Goal: Task Accomplishment & Management: Complete application form

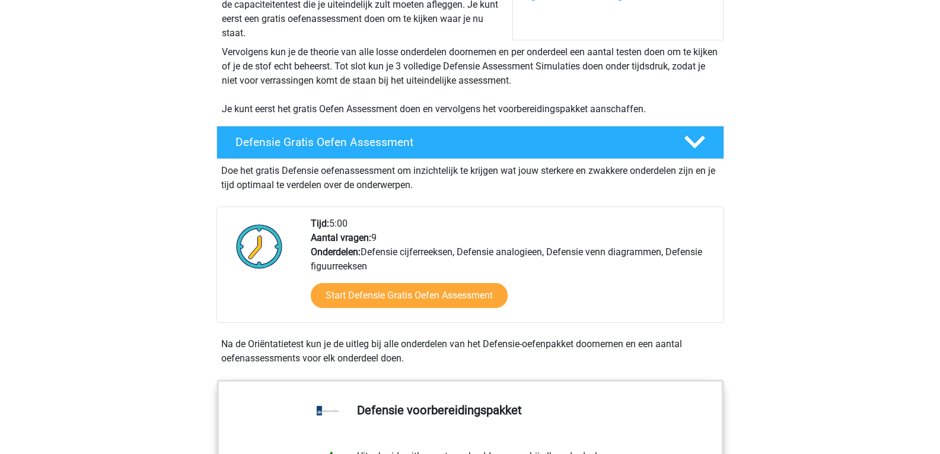
scroll to position [237, 0]
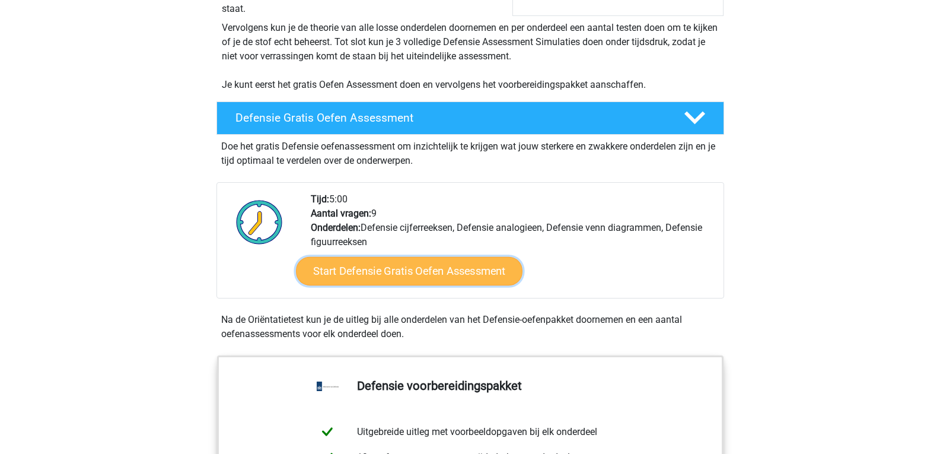
click at [436, 274] on link "Start Defensie Gratis Oefen Assessment" at bounding box center [409, 271] width 227 height 28
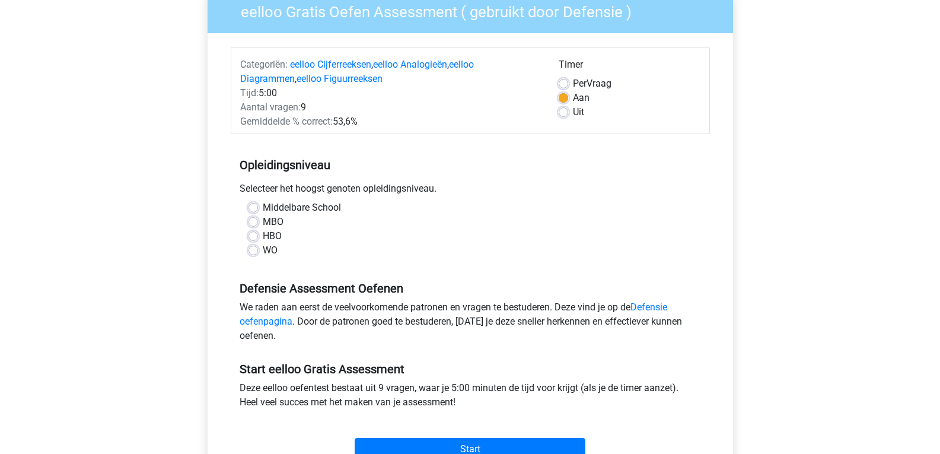
scroll to position [119, 0]
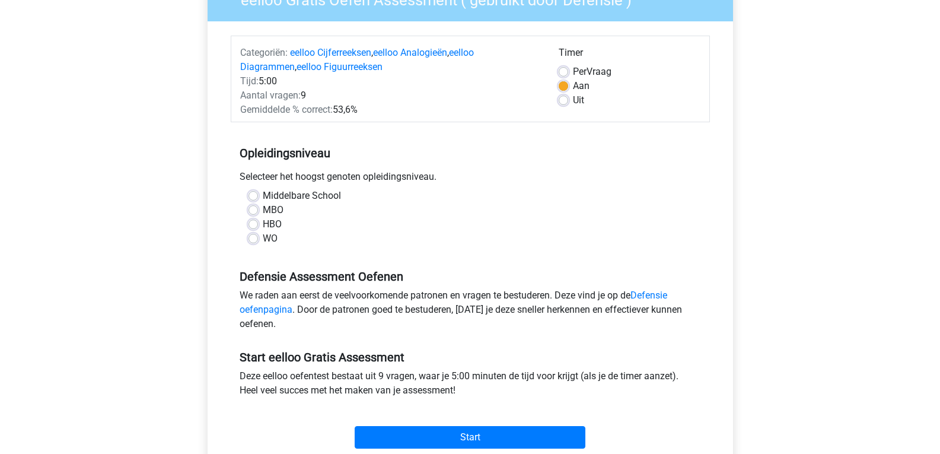
click at [263, 208] on label "MBO" at bounding box center [273, 210] width 21 height 14
click at [249, 208] on input "MBO" at bounding box center [253, 209] width 9 height 12
radio input "true"
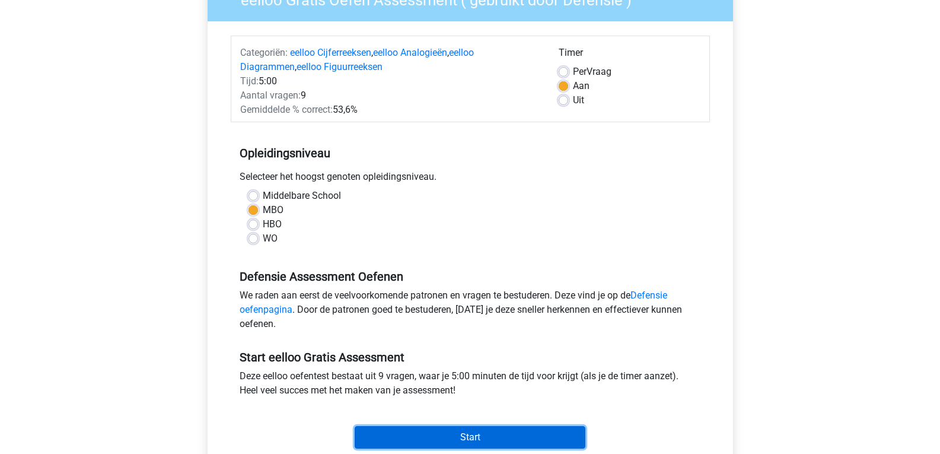
click at [463, 433] on input "Start" at bounding box center [470, 437] width 231 height 23
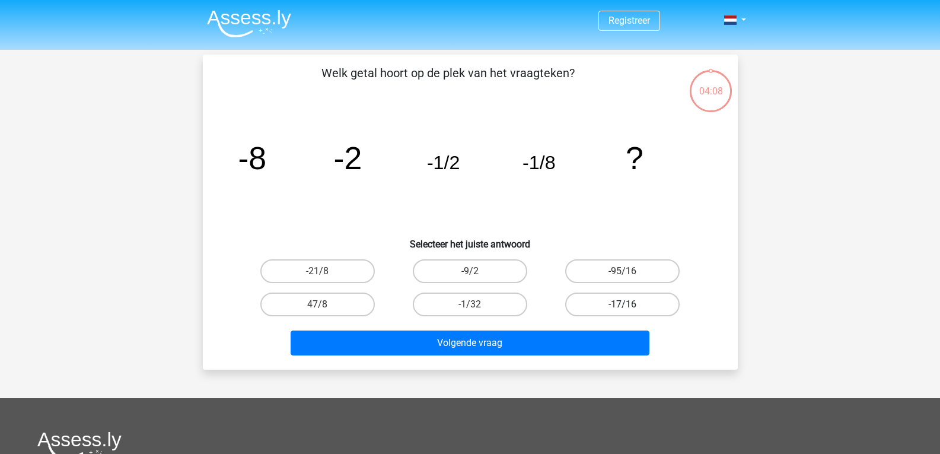
click at [618, 306] on label "-17/16" at bounding box center [622, 305] width 115 height 24
click at [623, 306] on input "-17/16" at bounding box center [627, 308] width 8 height 8
radio input "true"
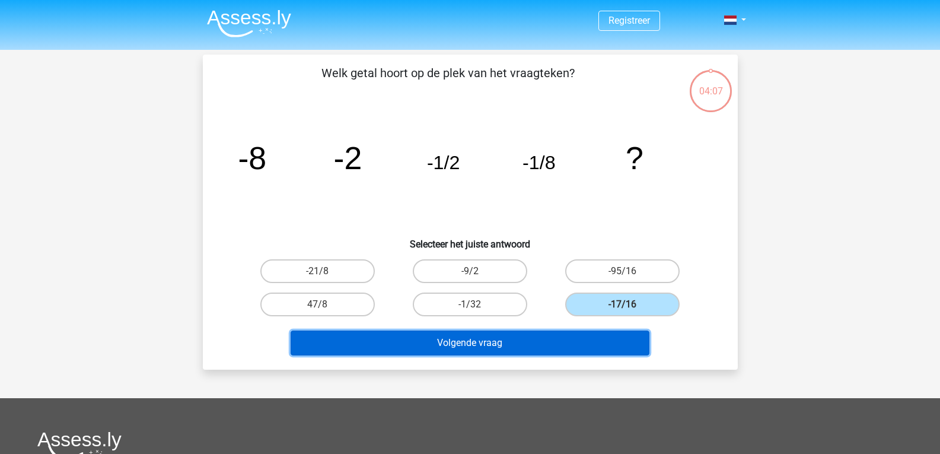
click at [471, 332] on button "Volgende vraag" at bounding box center [470, 342] width 359 height 25
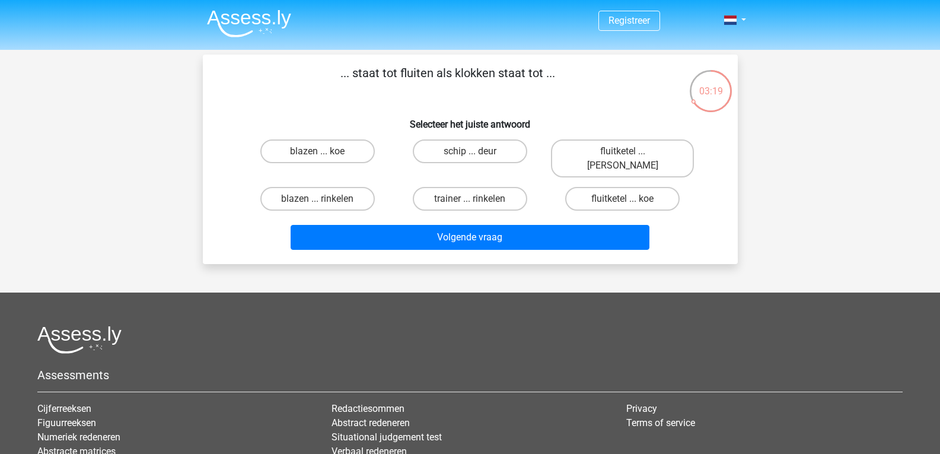
click at [624, 199] on input "fluitketel ... koe" at bounding box center [627, 203] width 8 height 8
radio input "true"
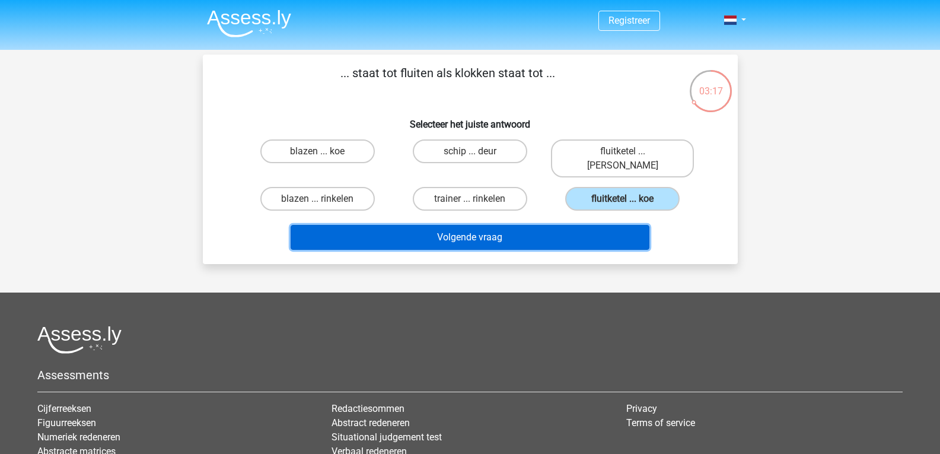
click at [462, 225] on button "Volgende vraag" at bounding box center [470, 237] width 359 height 25
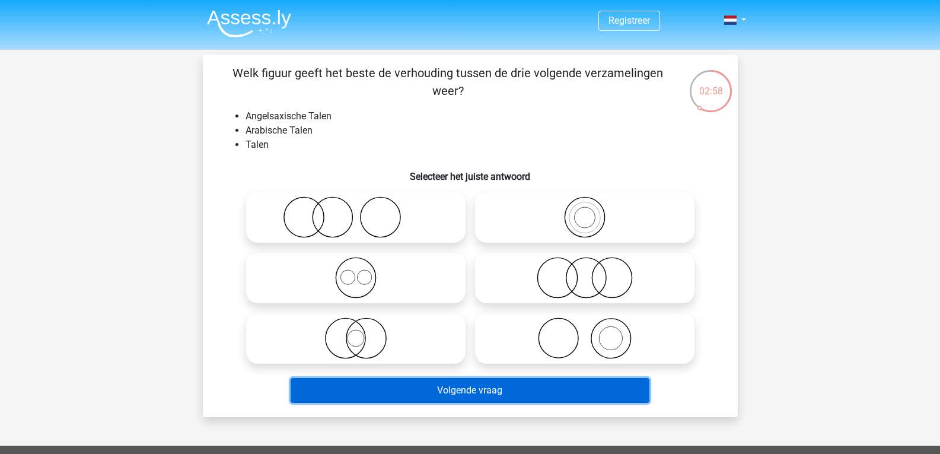
click at [455, 388] on button "Volgende vraag" at bounding box center [470, 390] width 359 height 25
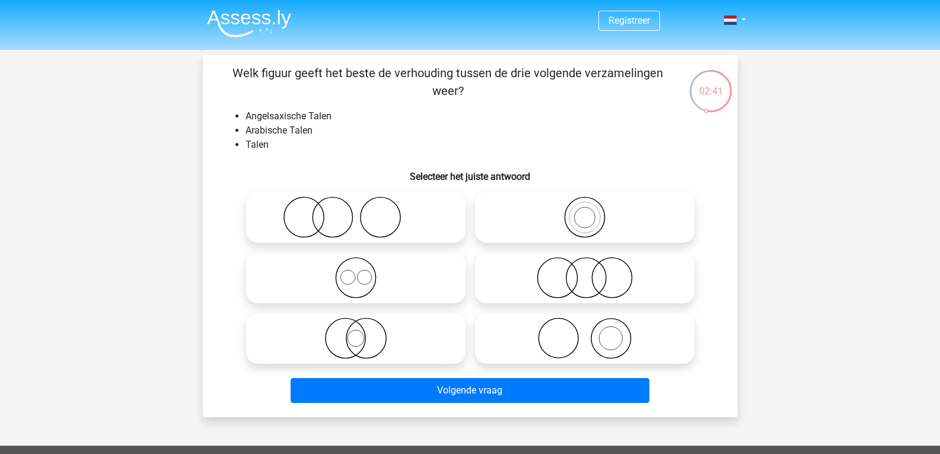
click at [568, 278] on icon at bounding box center [585, 278] width 210 height 42
click at [585, 272] on input "radio" at bounding box center [589, 268] width 8 height 8
radio input "true"
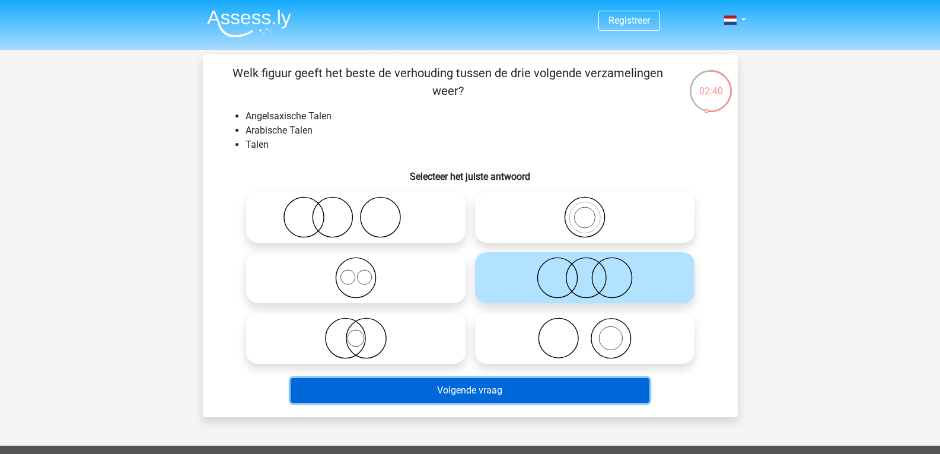
click at [505, 394] on button "Volgende vraag" at bounding box center [470, 390] width 359 height 25
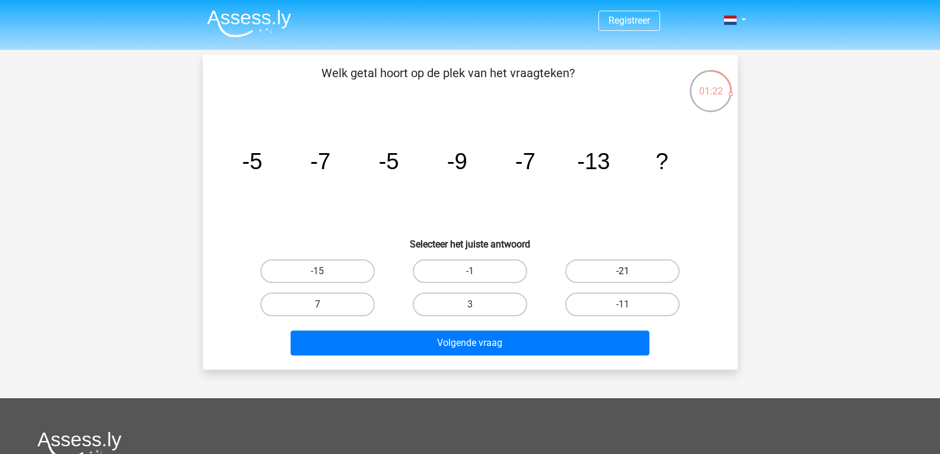
click at [631, 273] on label "-21" at bounding box center [622, 271] width 115 height 24
click at [631, 273] on input "-21" at bounding box center [627, 275] width 8 height 8
radio input "true"
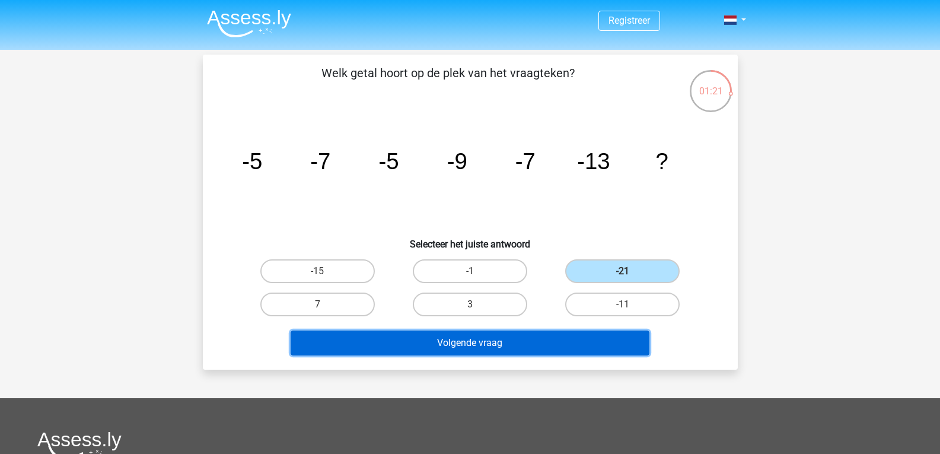
click at [509, 345] on button "Volgende vraag" at bounding box center [470, 342] width 359 height 25
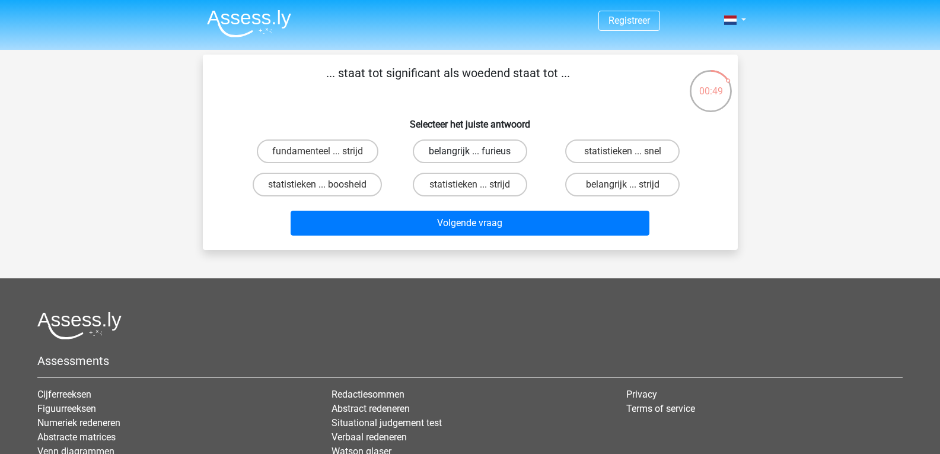
click at [461, 148] on label "belangrijk ... furieus" at bounding box center [470, 151] width 115 height 24
click at [470, 151] on input "belangrijk ... furieus" at bounding box center [474, 155] width 8 height 8
radio input "true"
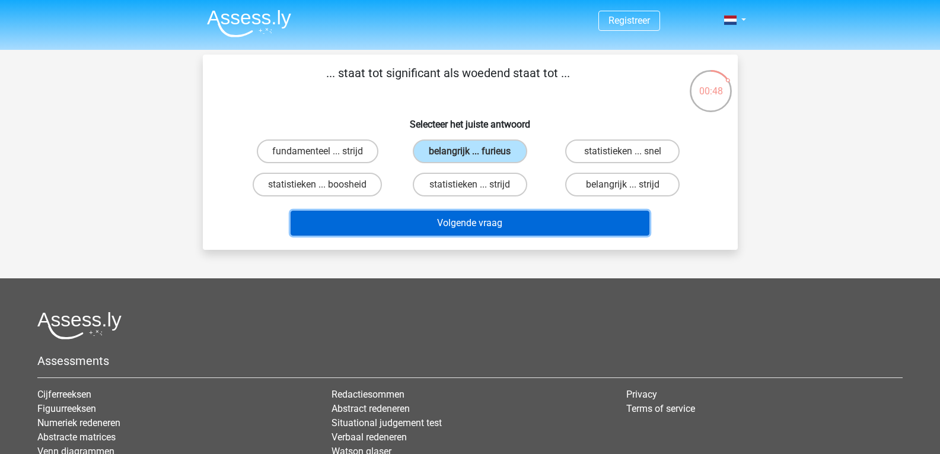
click at [459, 223] on button "Volgende vraag" at bounding box center [470, 223] width 359 height 25
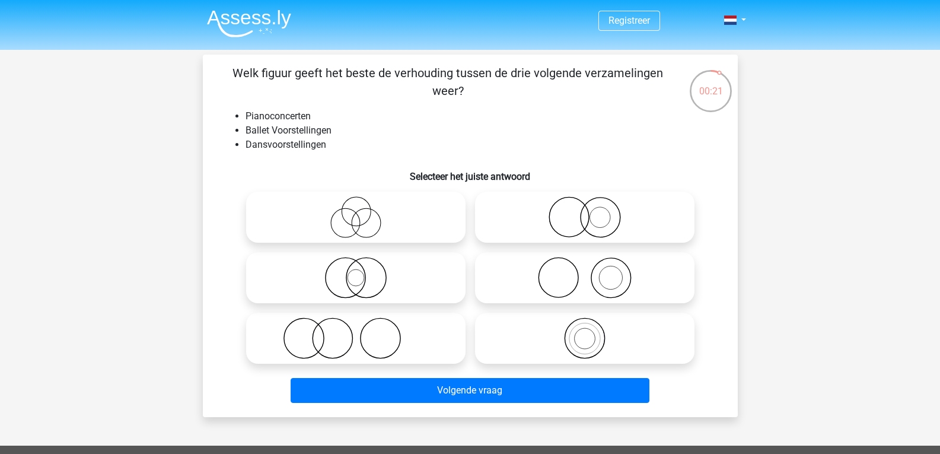
click at [574, 224] on icon at bounding box center [585, 217] width 210 height 42
click at [585, 211] on input "radio" at bounding box center [589, 208] width 8 height 8
radio input "true"
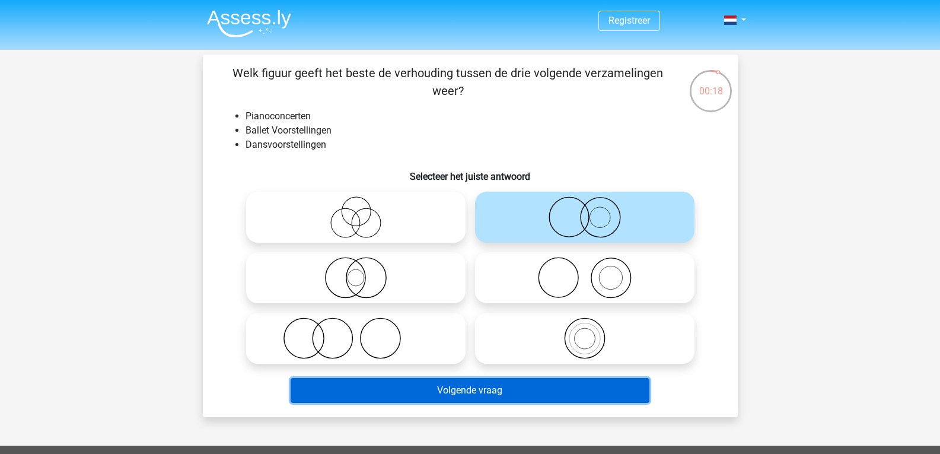
click at [457, 395] on button "Volgende vraag" at bounding box center [470, 390] width 359 height 25
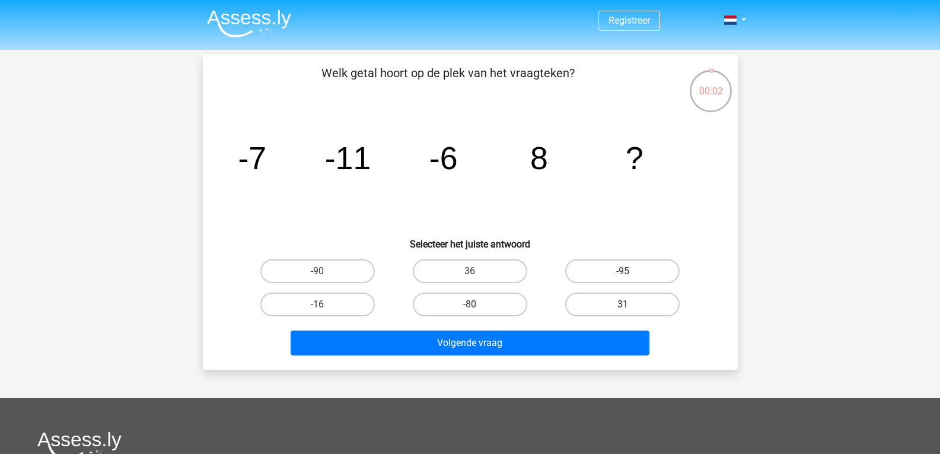
click at [633, 301] on label "31" at bounding box center [622, 305] width 115 height 24
click at [631, 304] on input "31" at bounding box center [627, 308] width 8 height 8
radio input "true"
